Goal: Check status: Check status

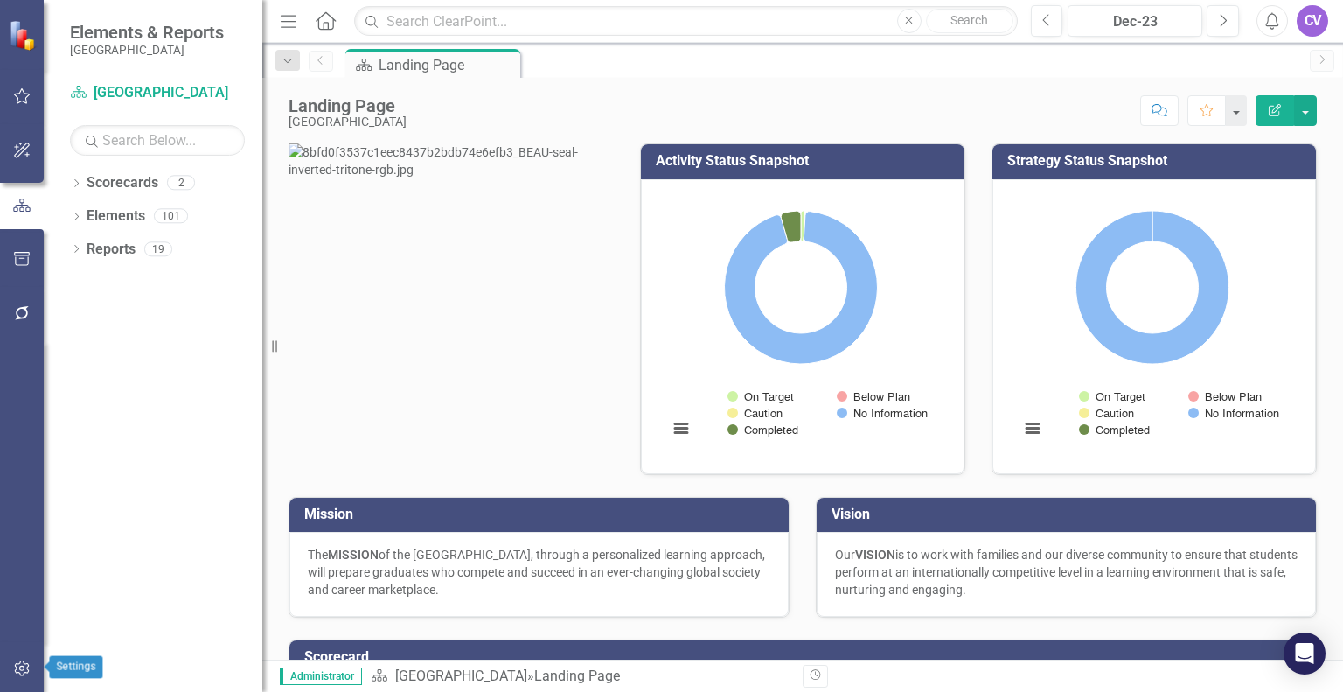
click at [26, 667] on icon "button" at bounding box center [22, 668] width 18 height 14
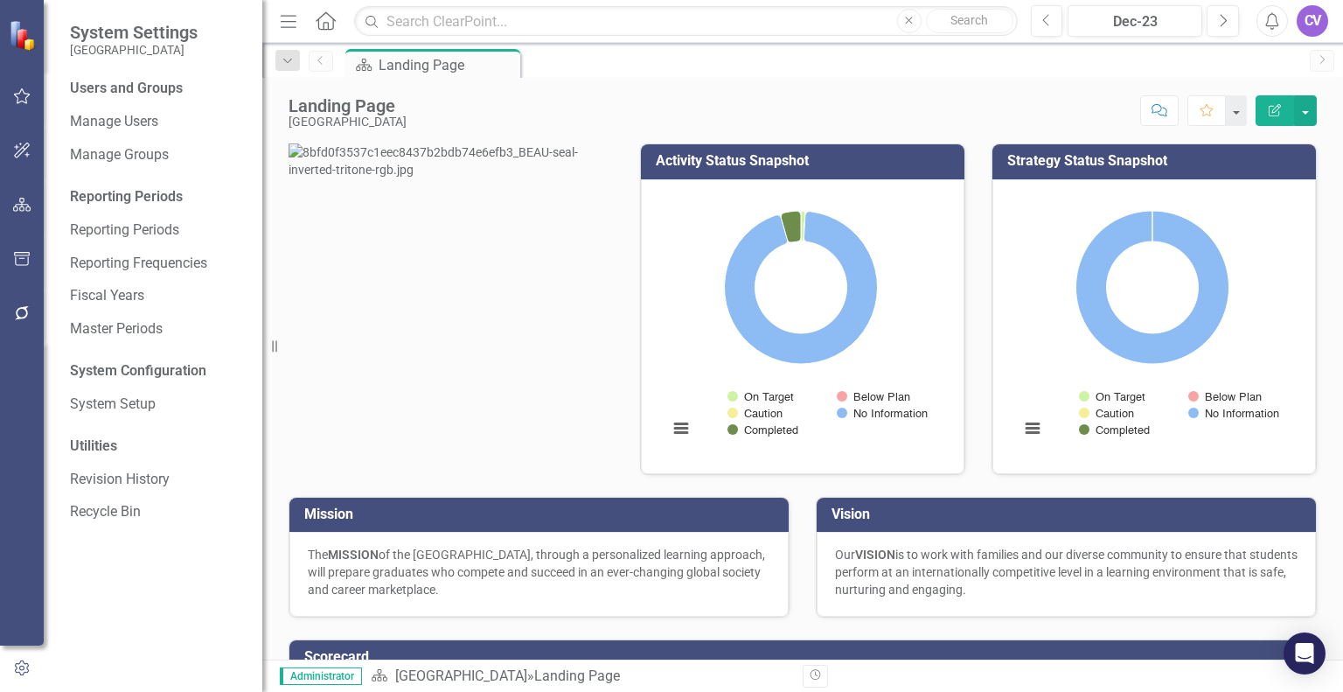
click at [24, 653] on div at bounding box center [22, 662] width 44 height 42
click at [21, 662] on icon "button" at bounding box center [21, 668] width 19 height 16
click at [622, 101] on div "Score: N/A Dec-23 Completed Comment Favorite Edit Report" at bounding box center [865, 110] width 901 height 30
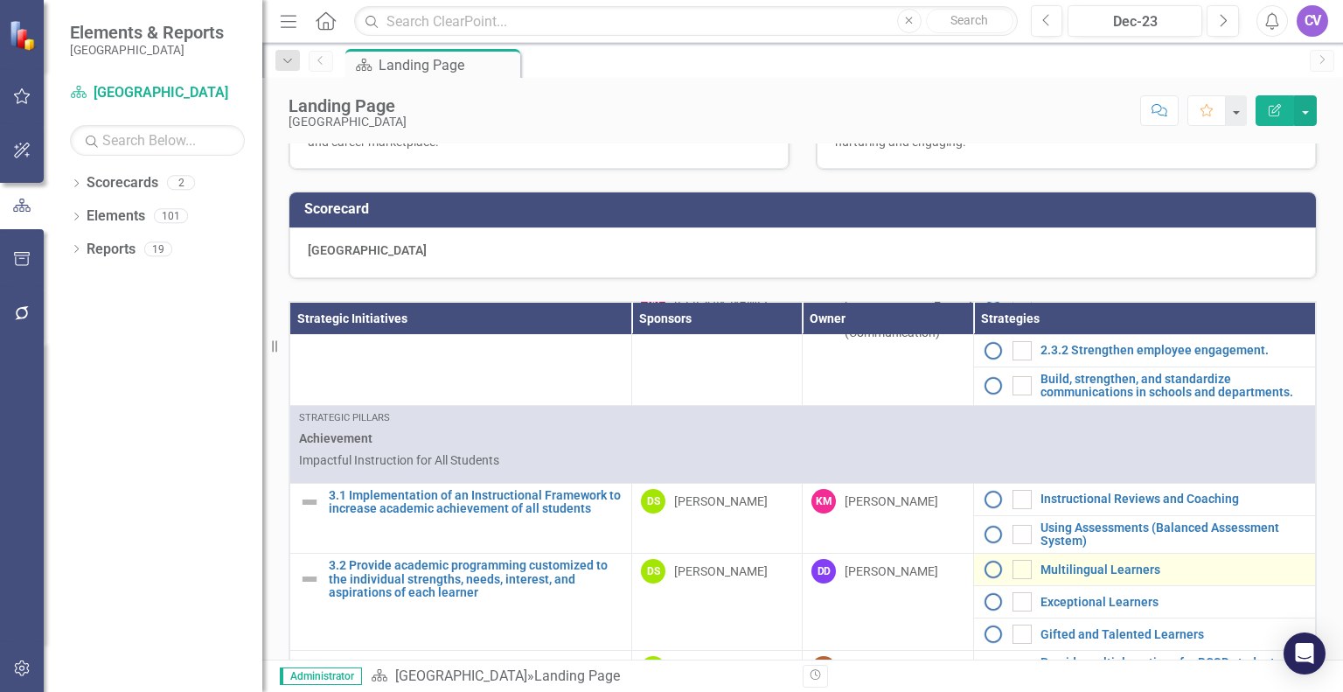
scroll to position [1224, 0]
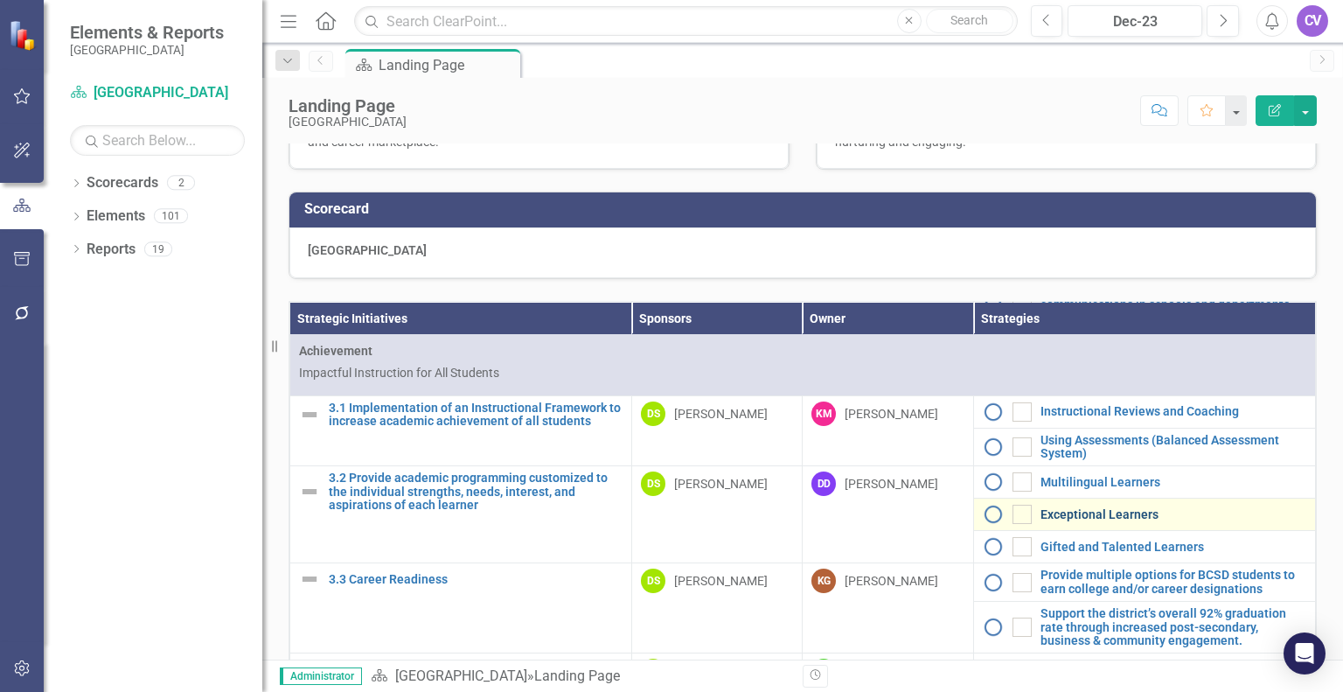
click at [1067, 521] on link "Exceptional Learners" at bounding box center [1173, 514] width 266 height 13
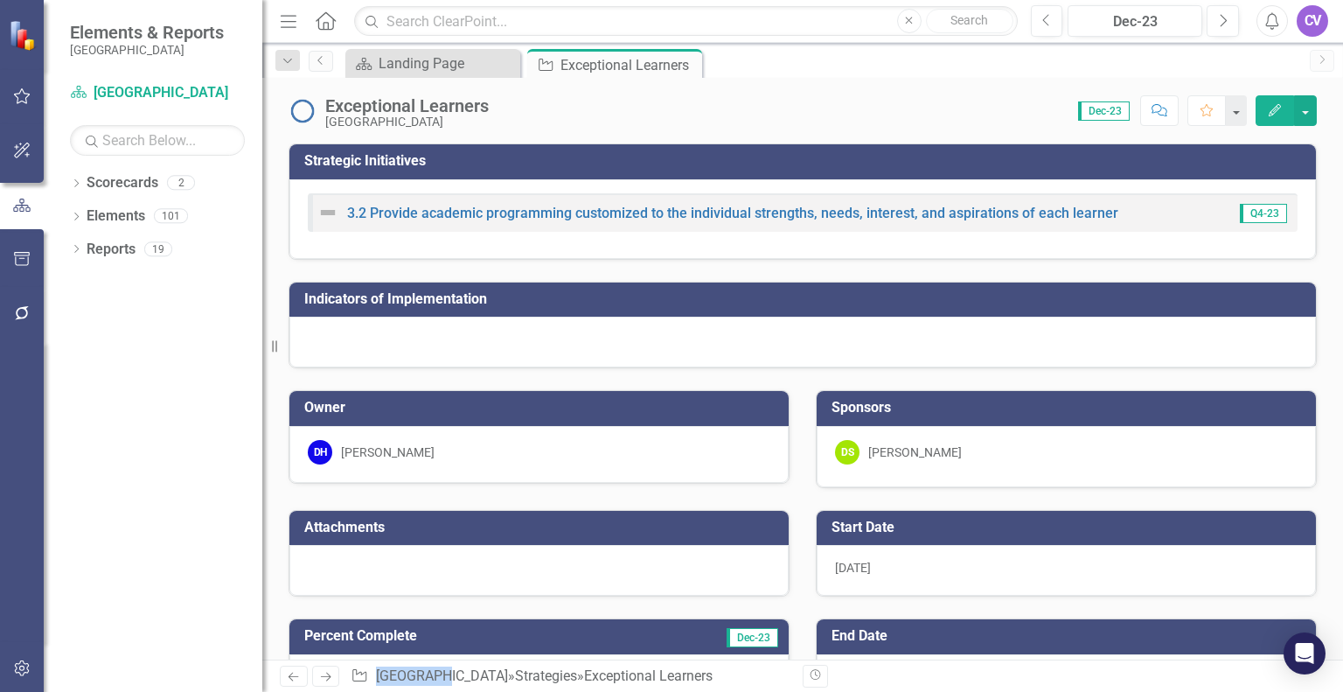
checkbox input "true"
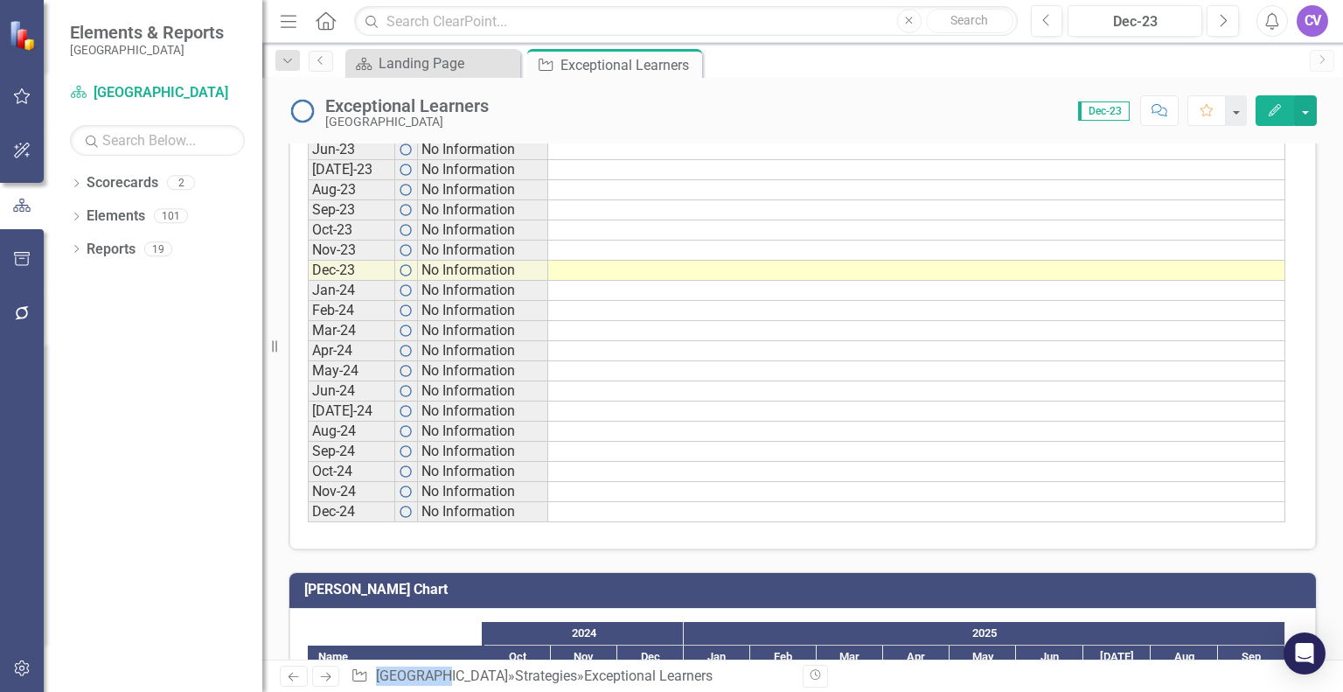
scroll to position [601, 0]
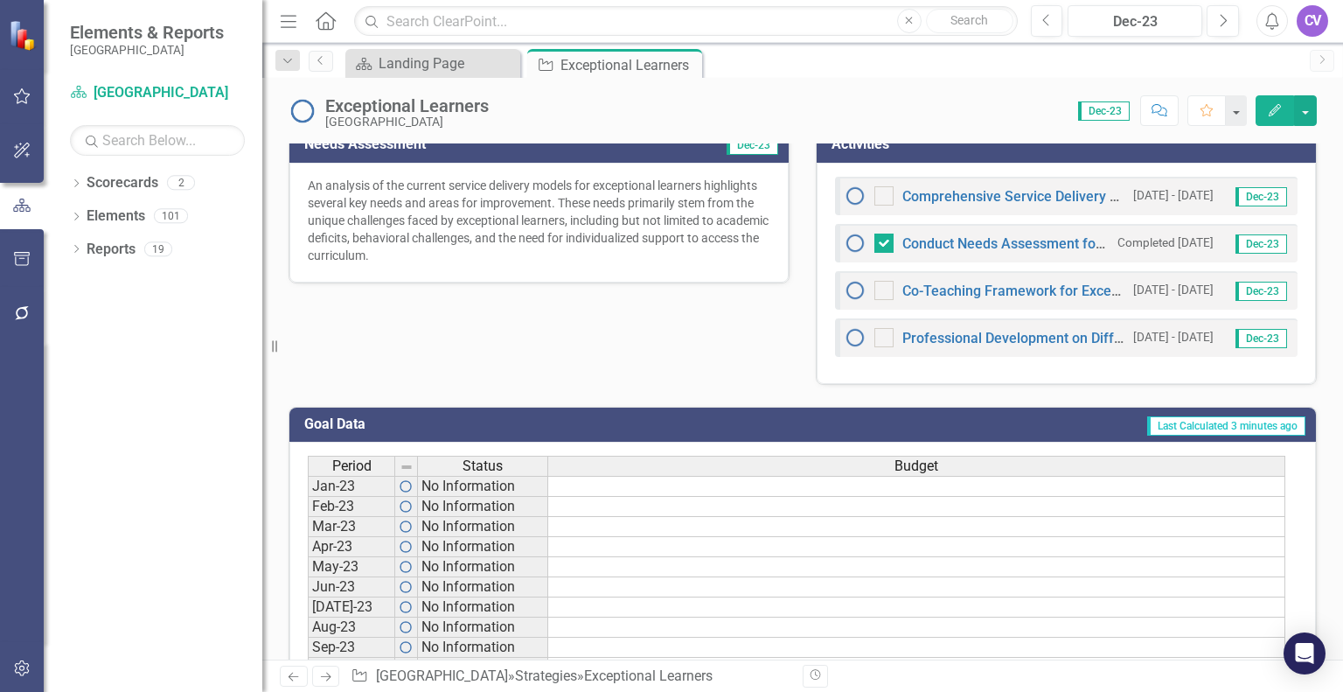
click at [998, 559] on td at bounding box center [916, 567] width 737 height 20
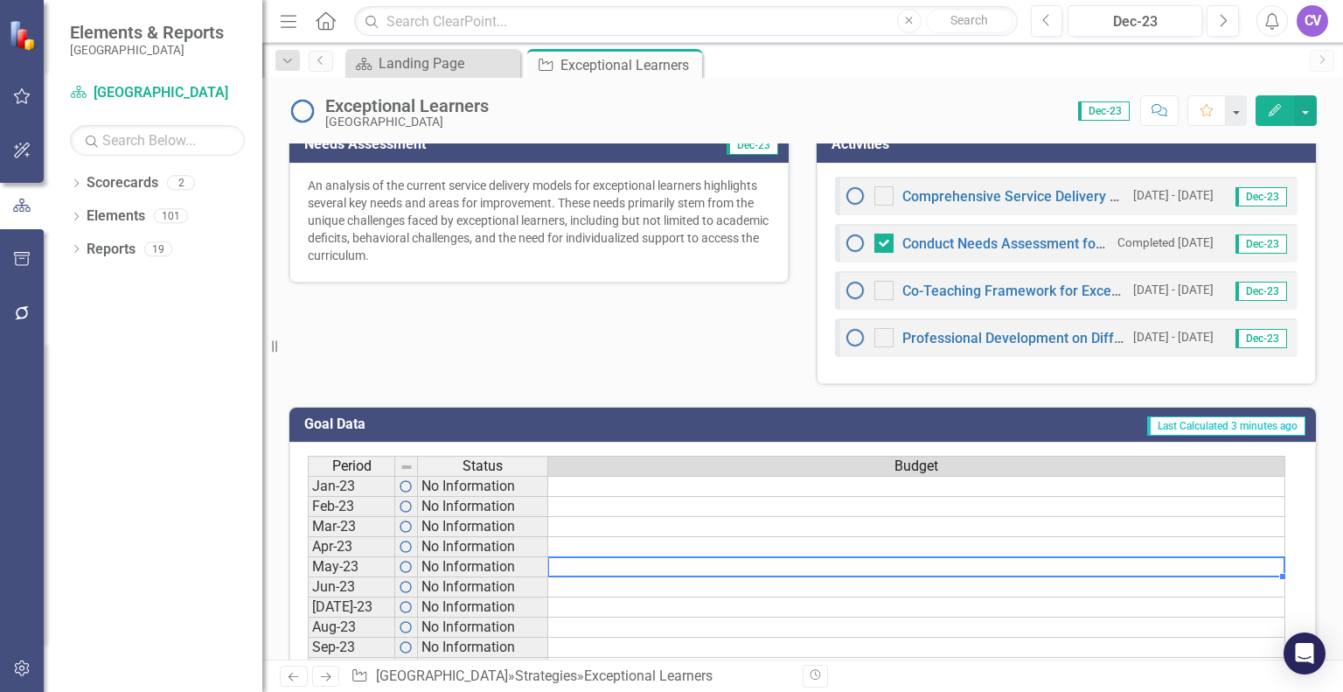
click at [186, 566] on div "Dropdown Scorecards 2 Beaufort County School District Operational Expectations …" at bounding box center [153, 430] width 219 height 523
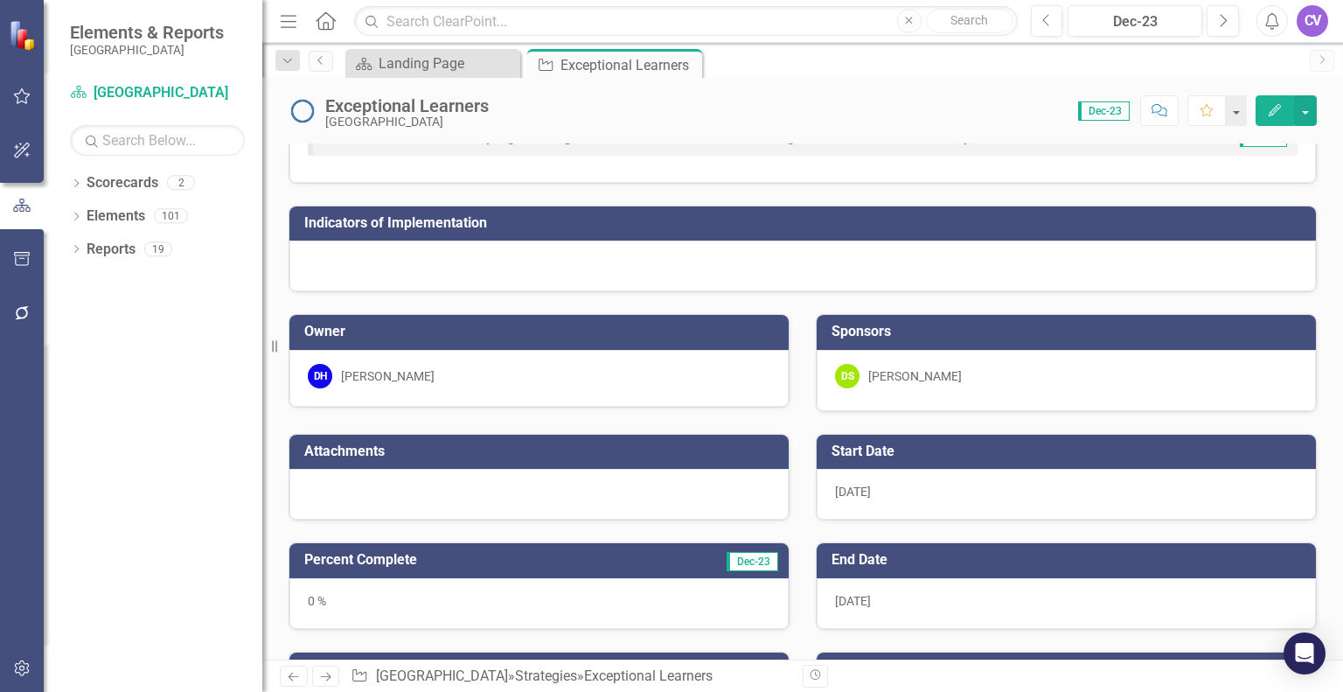
scroll to position [0, 0]
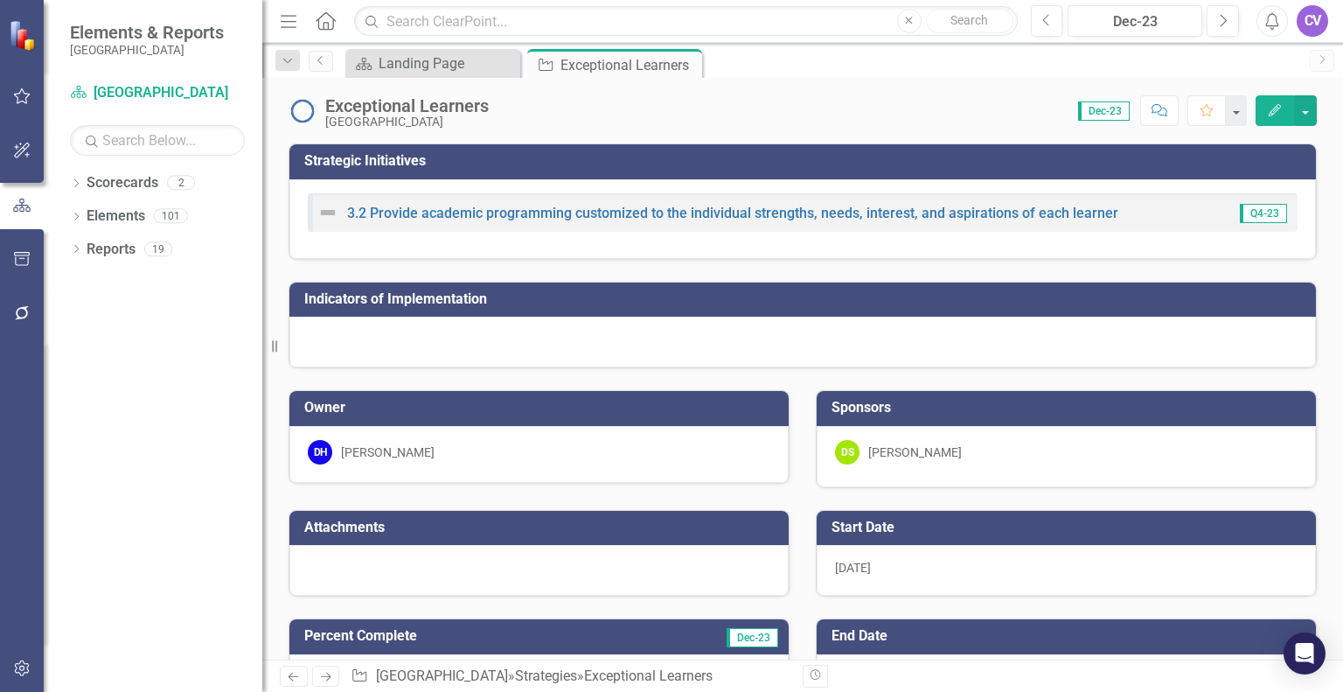
checkbox input "true"
